Goal: Share content

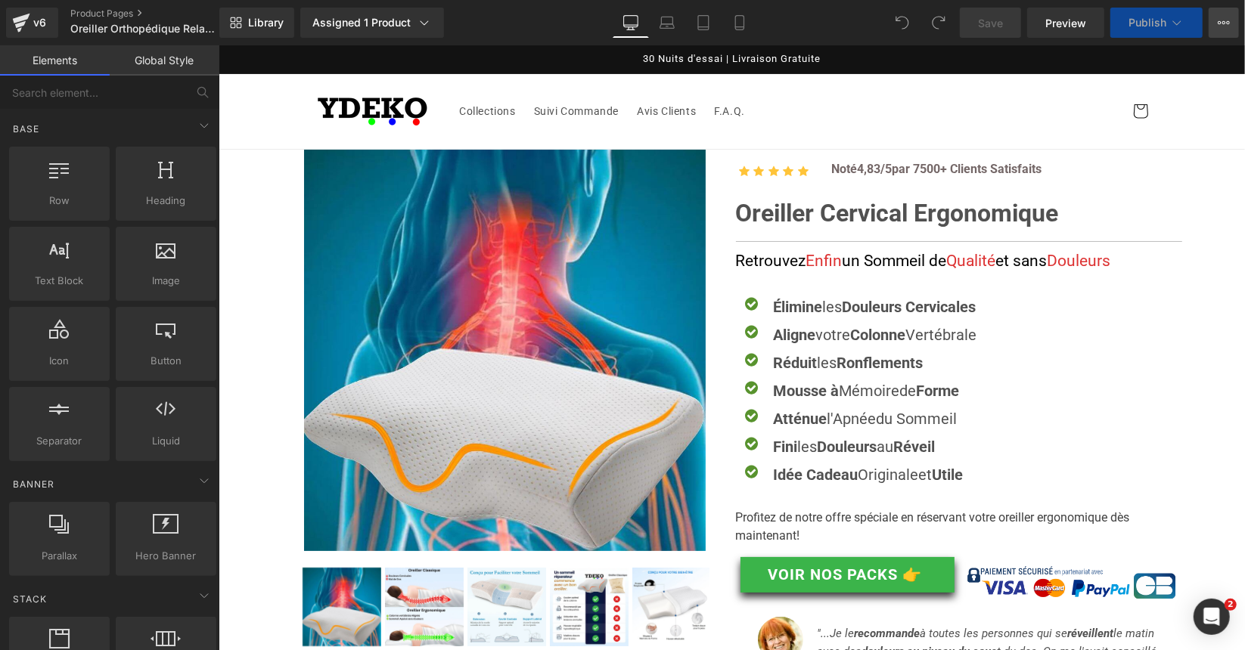
click at [1223, 14] on button "View Live Page View with current Template Save Template to Library Schedule Pub…" at bounding box center [1223, 23] width 30 height 30
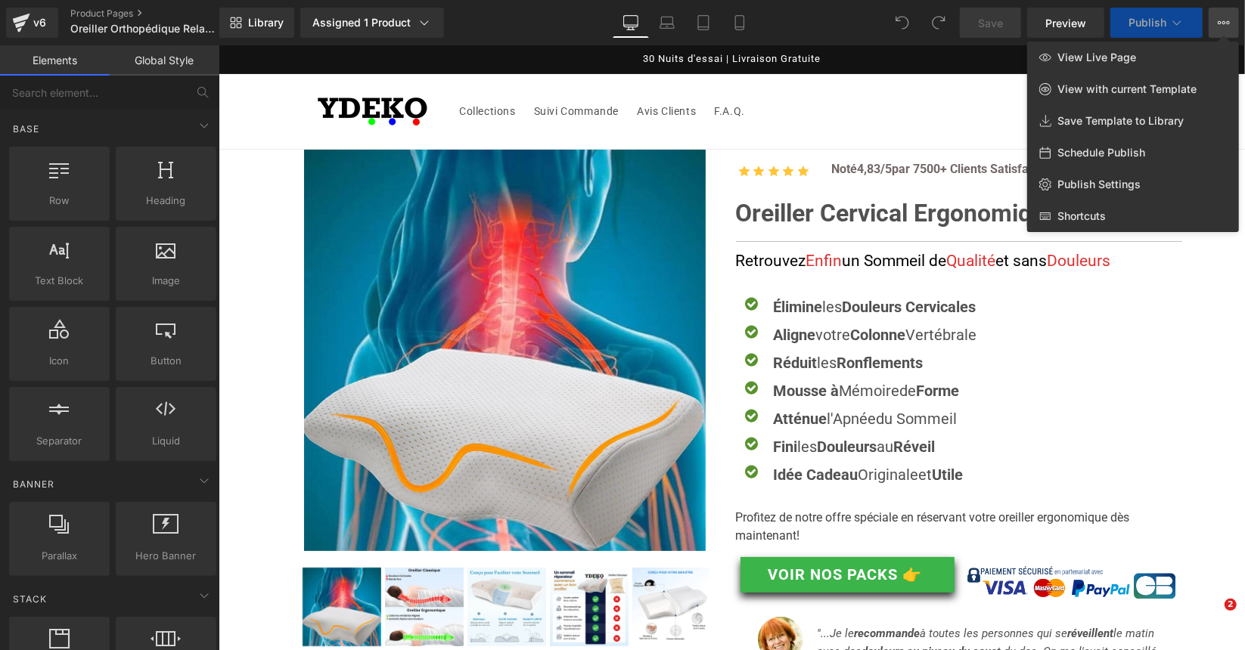
click at [1223, 21] on icon at bounding box center [1224, 22] width 4 height 3
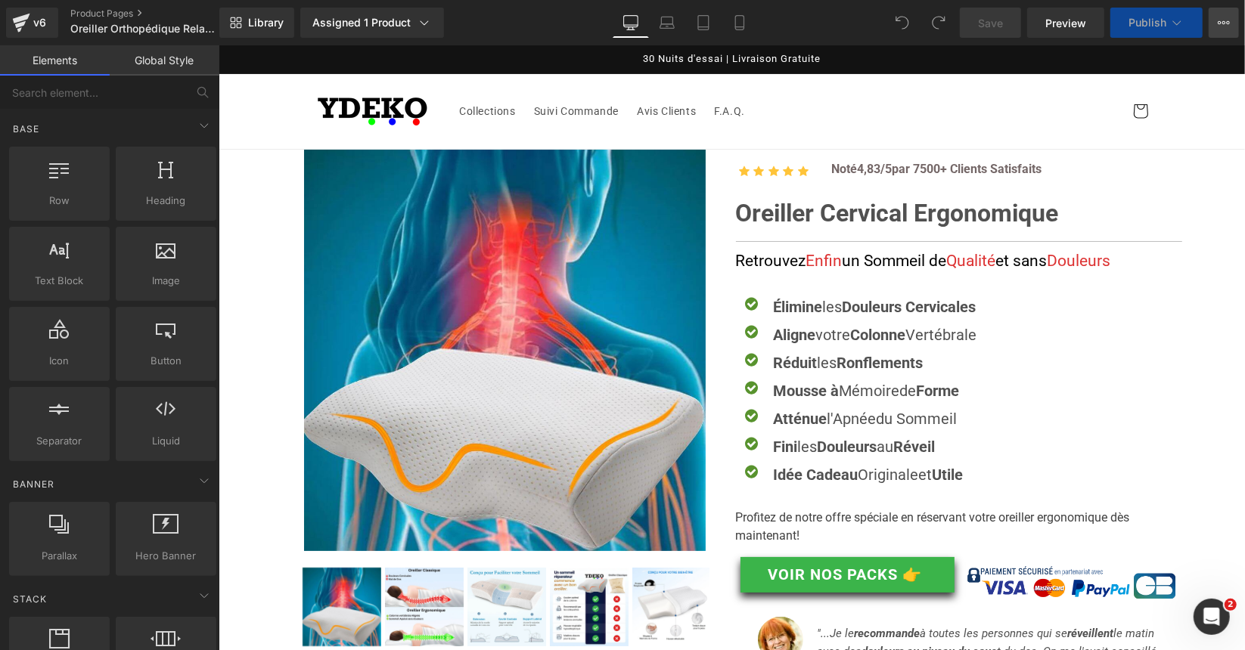
click at [1223, 29] on button "View Live Page View with current Template Save Template to Library Schedule Pub…" at bounding box center [1223, 23] width 30 height 30
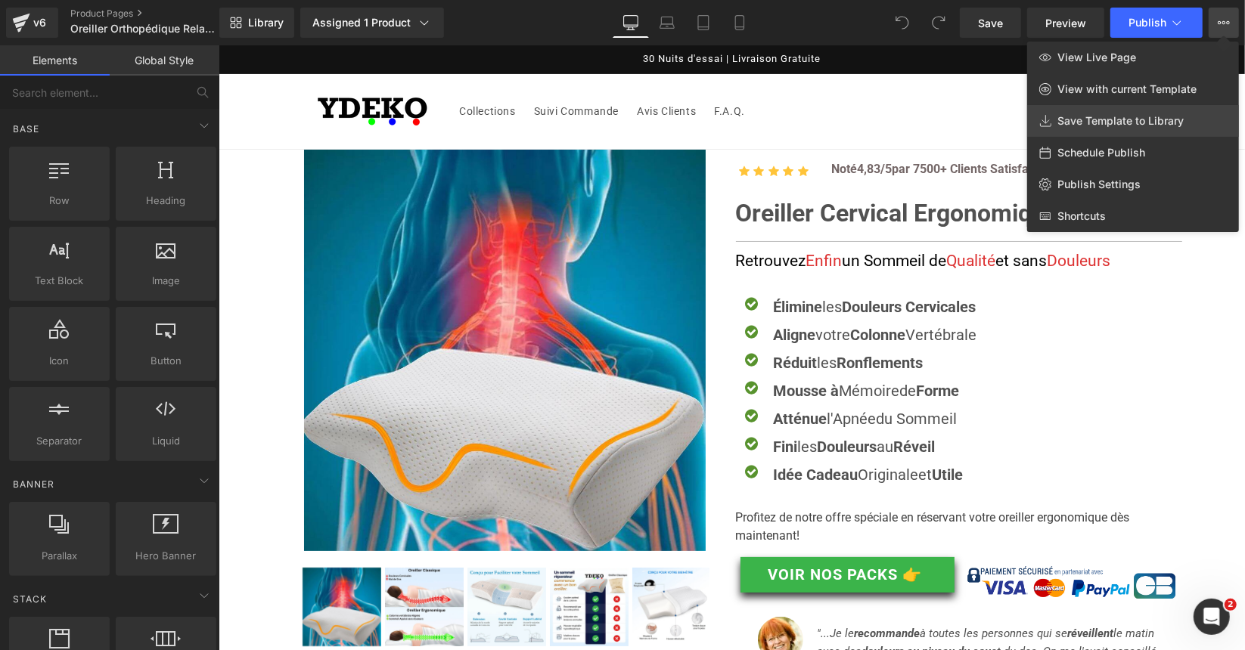
click at [1142, 122] on span "Save Template to Library" at bounding box center [1120, 121] width 126 height 14
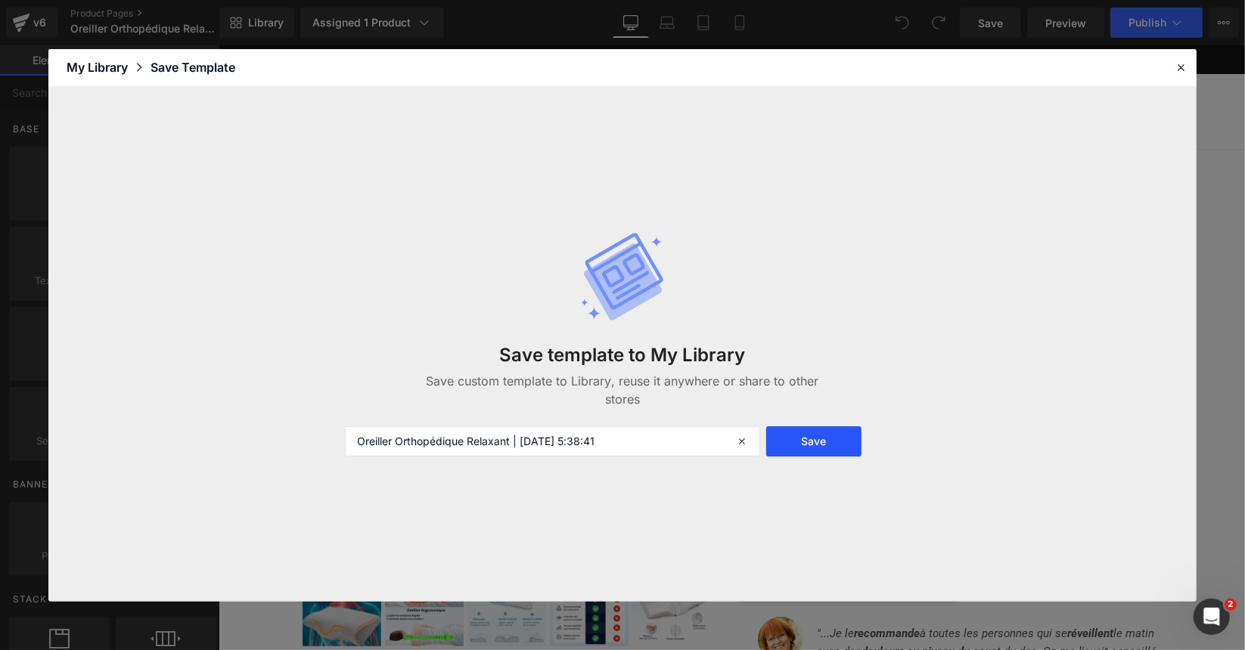
click at [839, 445] on button "Save" at bounding box center [814, 441] width 96 height 30
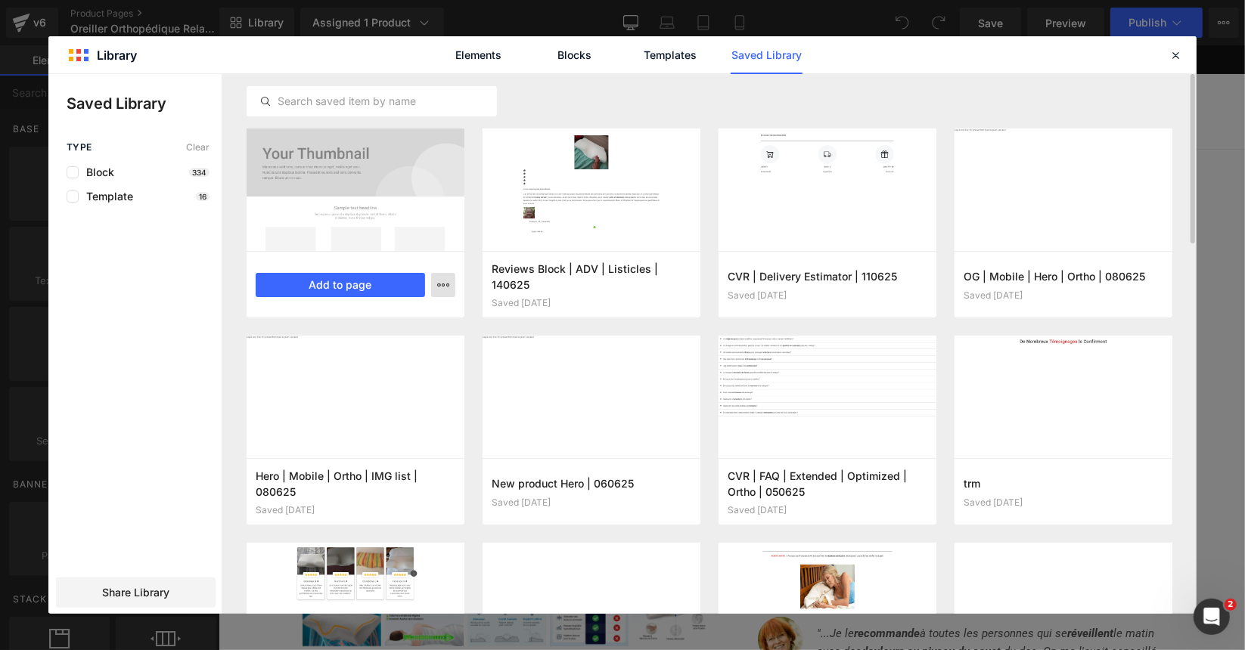
click at [445, 284] on icon "button" at bounding box center [443, 285] width 12 height 12
click at [73, 361] on div at bounding box center [622, 344] width 1148 height 540
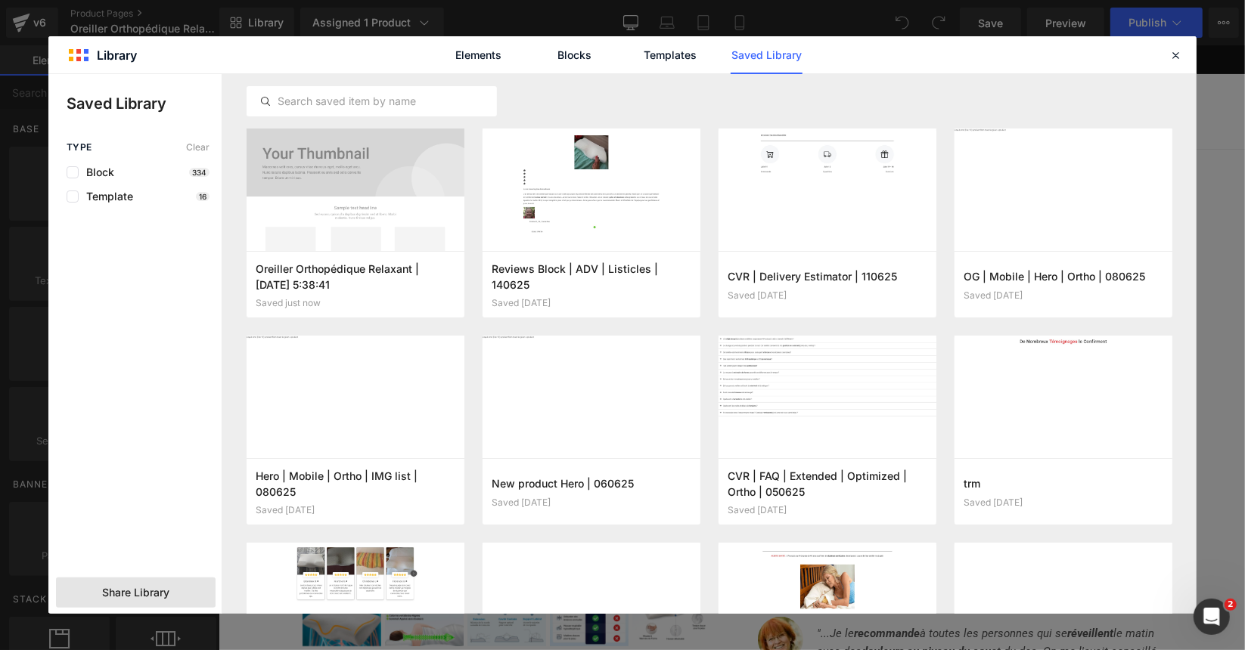
click at [138, 599] on span "Share Library" at bounding box center [135, 592] width 67 height 15
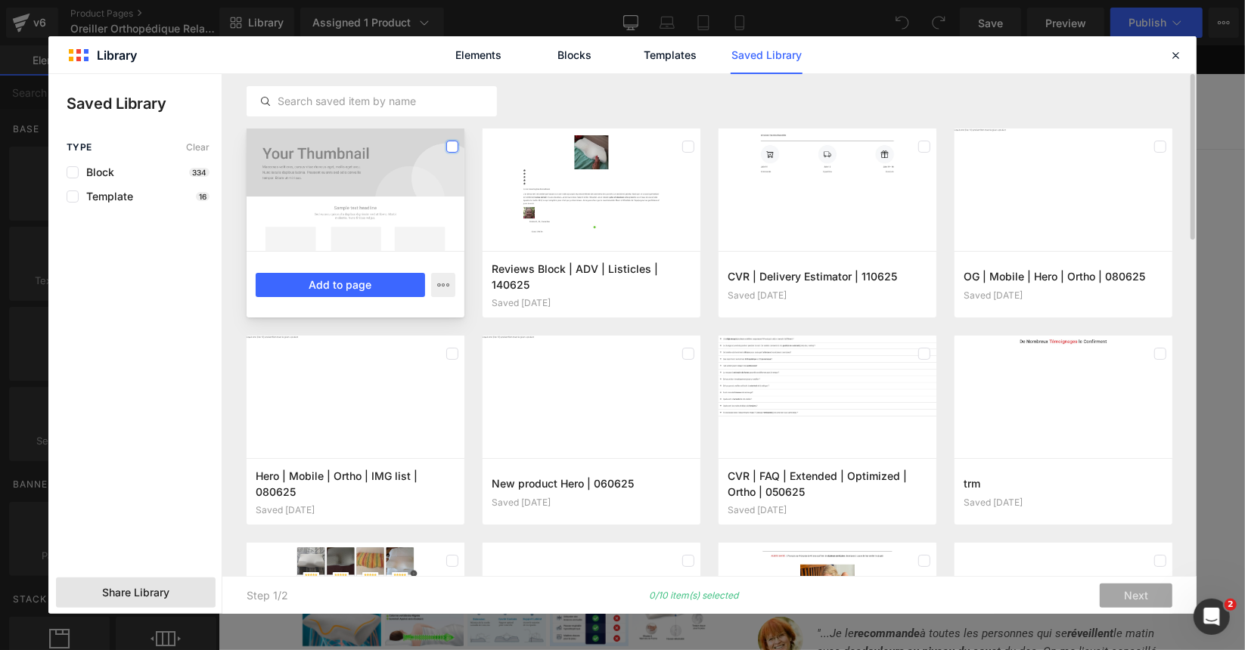
click at [454, 143] on label at bounding box center [452, 147] width 12 height 12
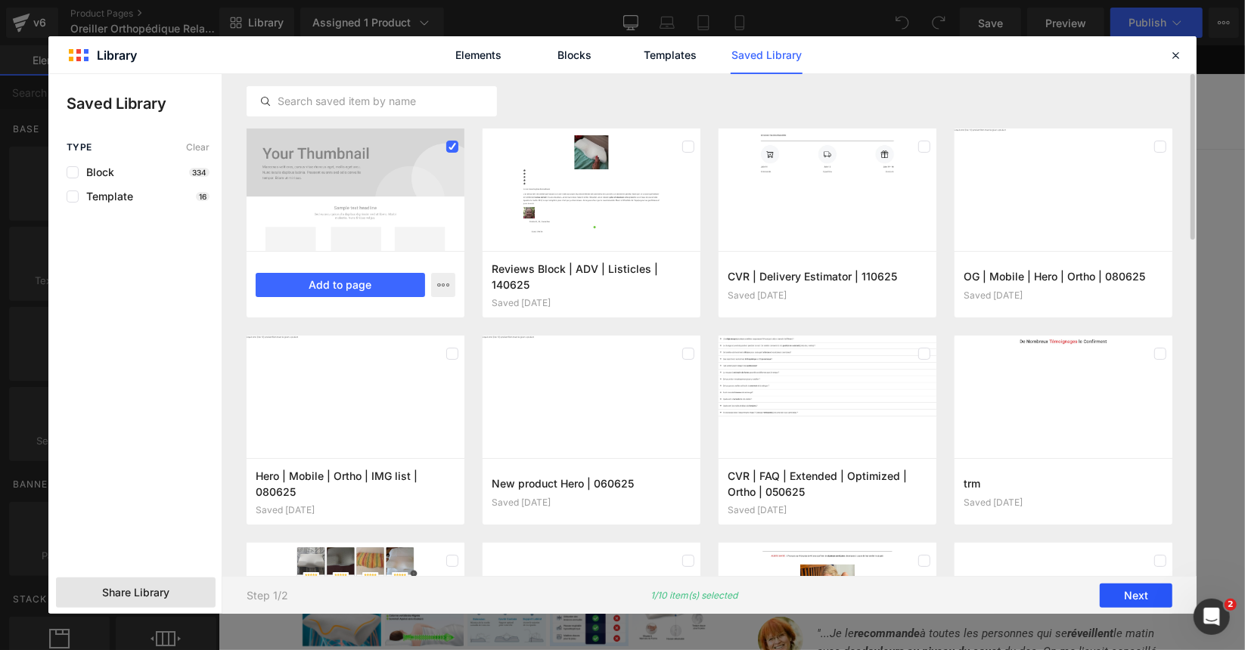
click at [1149, 593] on button "Next" at bounding box center [1135, 596] width 73 height 24
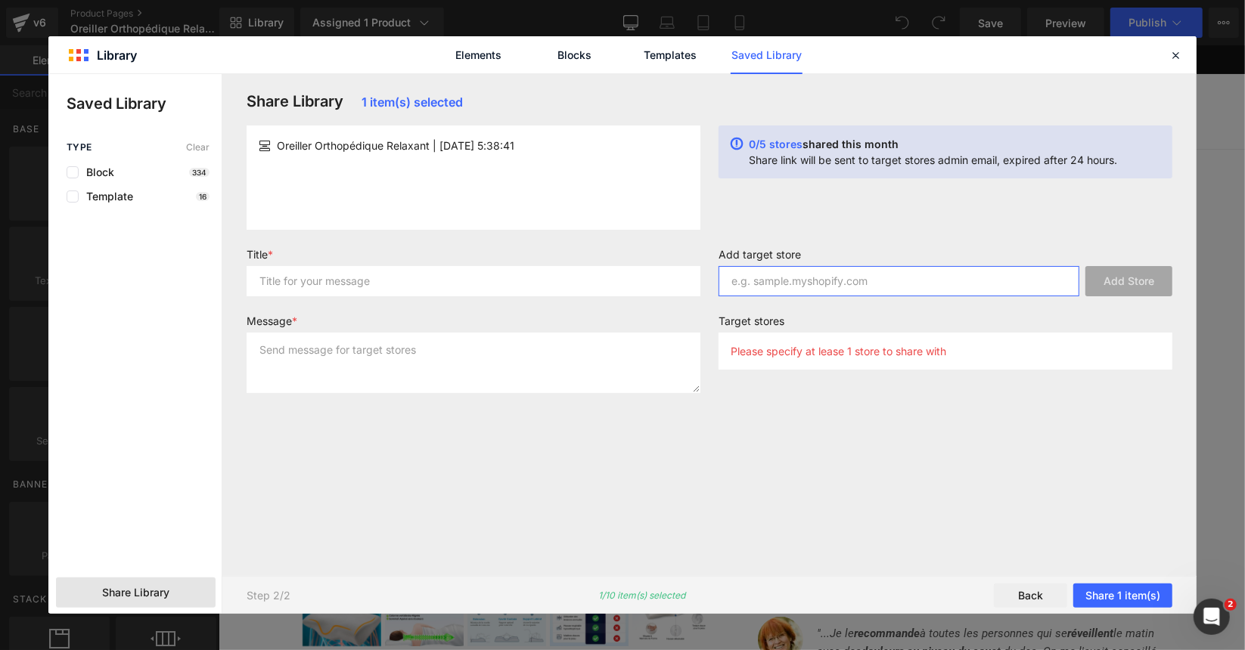
click at [797, 280] on input "text" at bounding box center [898, 281] width 361 height 30
paste input "[URL][DOMAIN_NAME]"
type input "[URL][DOMAIN_NAME]"
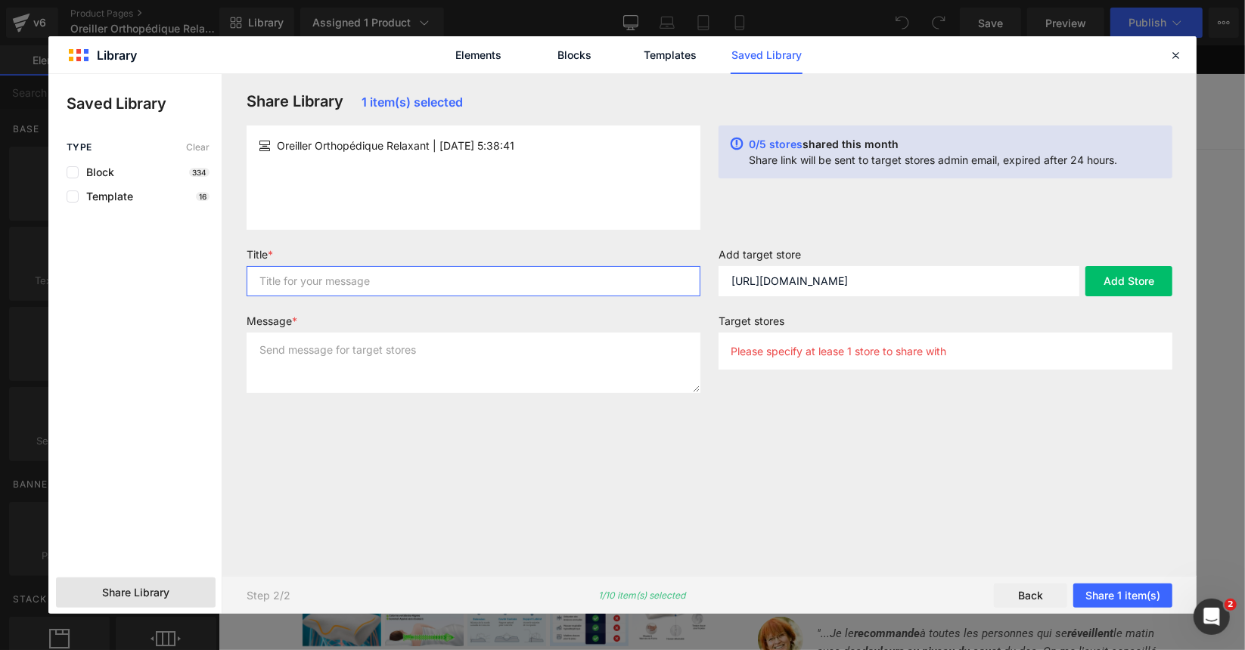
click at [357, 293] on input "text" at bounding box center [474, 281] width 454 height 30
type input "Napalis"
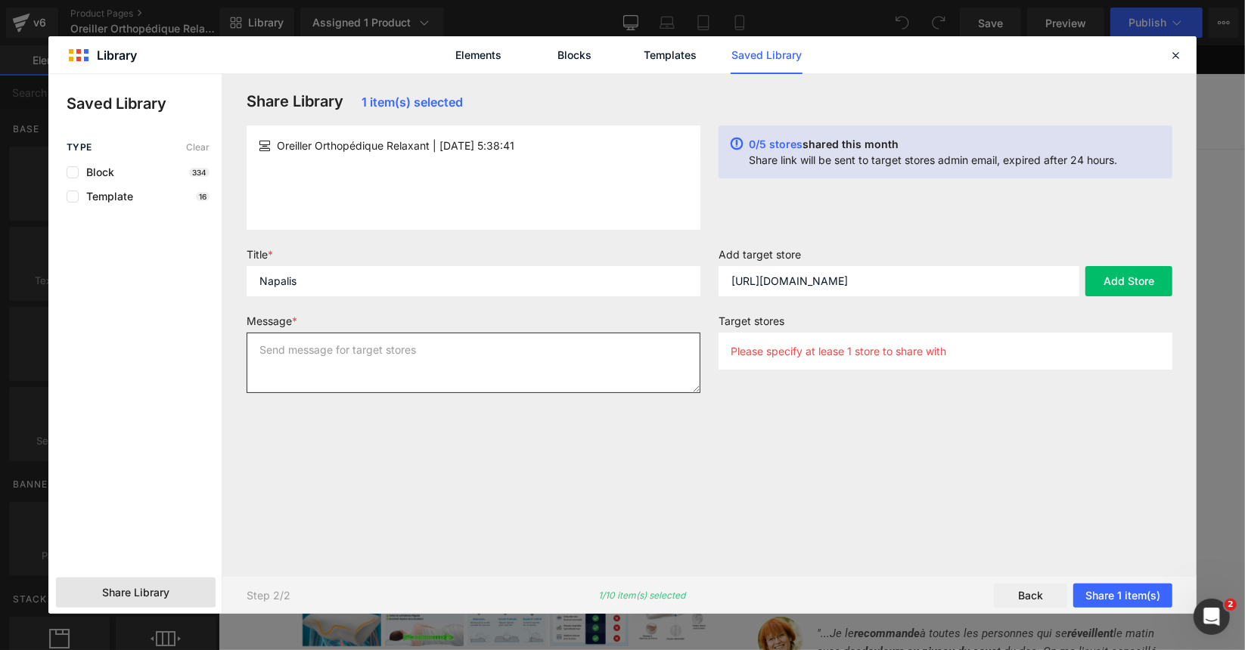
click at [355, 368] on textarea at bounding box center [474, 363] width 454 height 60
type textarea "E"
type textarea "Ortho"
click at [1121, 282] on button "Add Store" at bounding box center [1128, 281] width 87 height 30
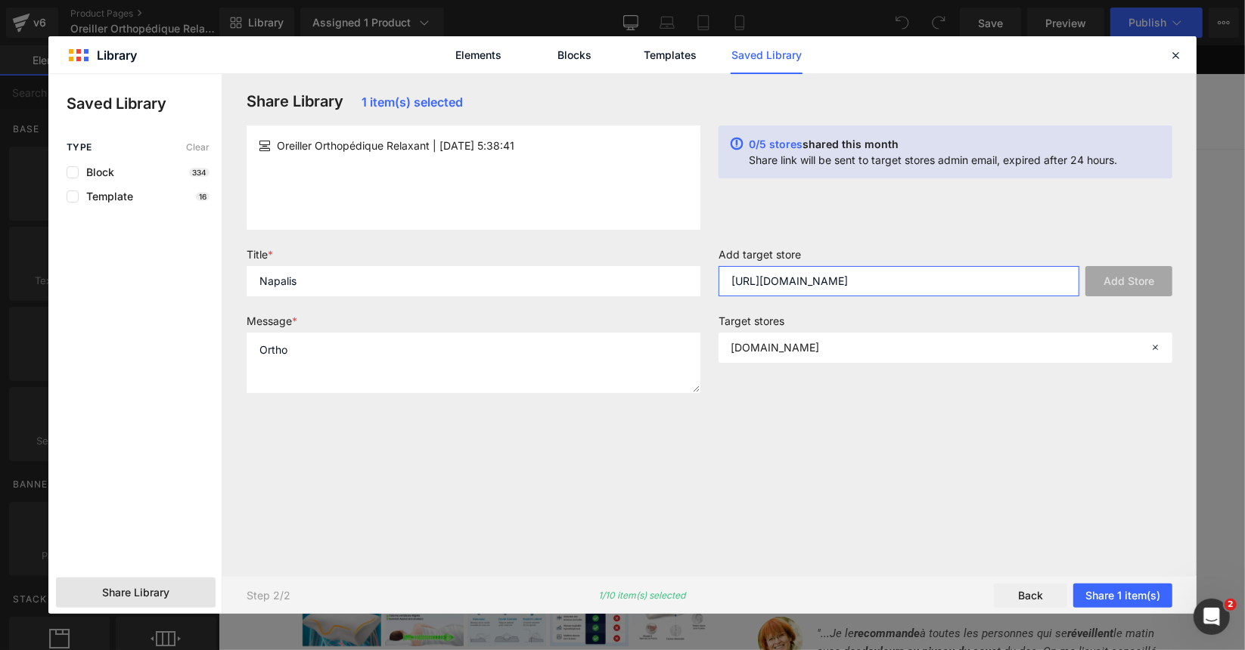
click at [1014, 280] on input "[URL][DOMAIN_NAME]" at bounding box center [898, 281] width 361 height 30
paste input "[URL][DOMAIN_NAME]"
type input "[URL][DOMAIN_NAME]"
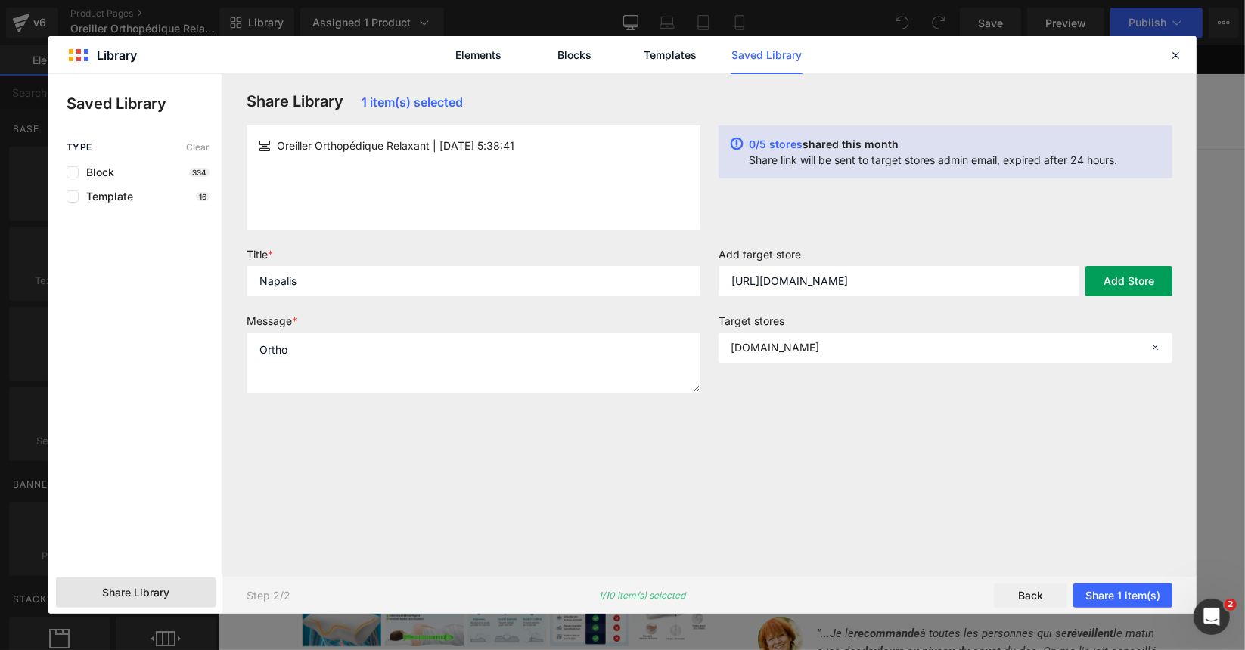
click at [1111, 281] on button "Add Store" at bounding box center [1128, 281] width 87 height 30
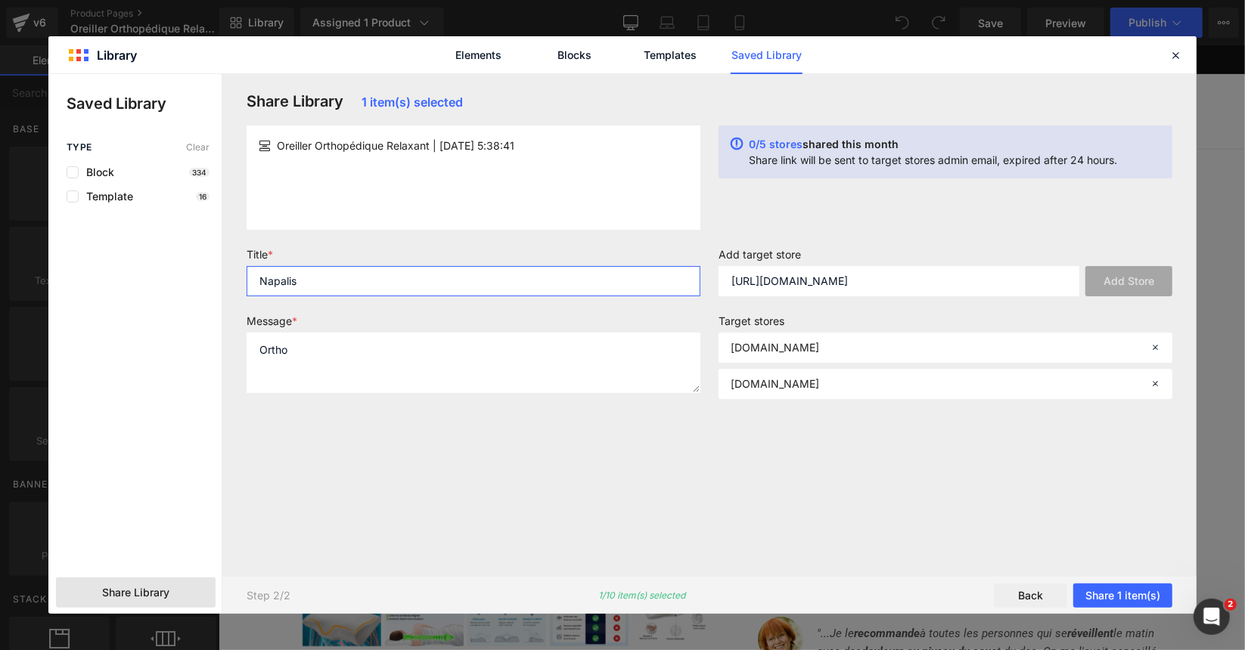
drag, startPoint x: 333, startPoint y: 284, endPoint x: 54, endPoint y: 246, distance: 280.9
click at [64, 284] on div "Saved Library Type Clear Block 334 Template 16 Share Library Share Library 1 it…" at bounding box center [622, 344] width 1148 height 540
type input "Ortho Gempages V6"
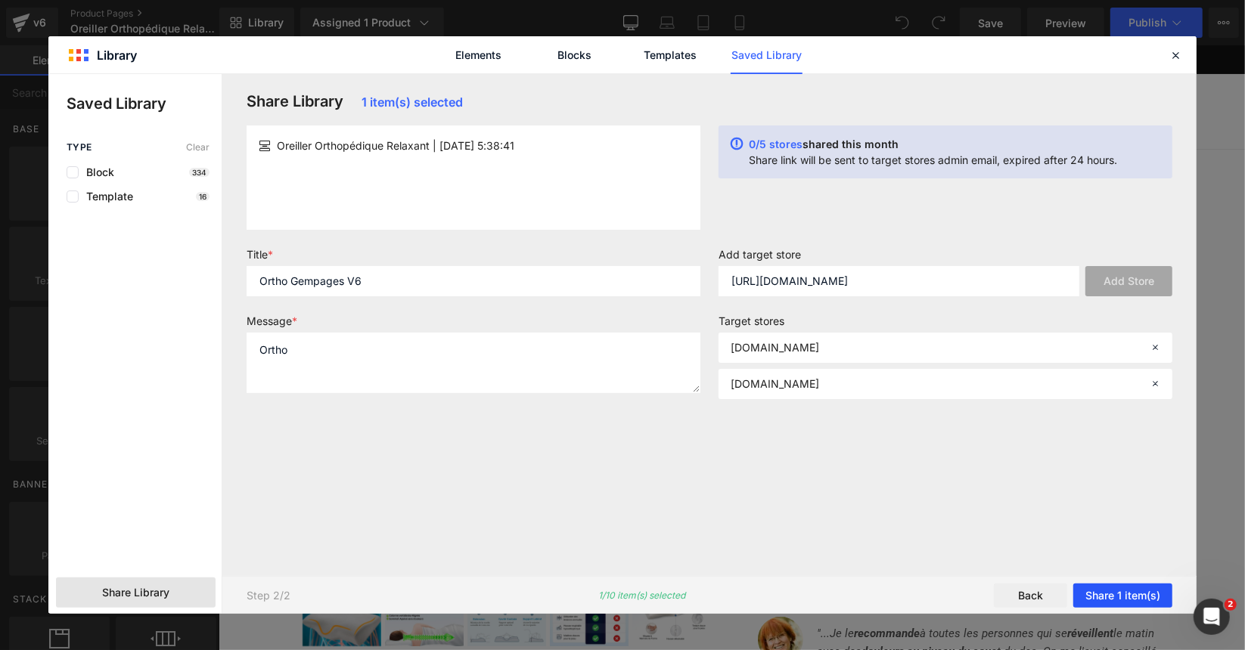
click at [1125, 597] on button "Share 1 item(s)" at bounding box center [1122, 596] width 99 height 24
